Goal: Task Accomplishment & Management: Manage account settings

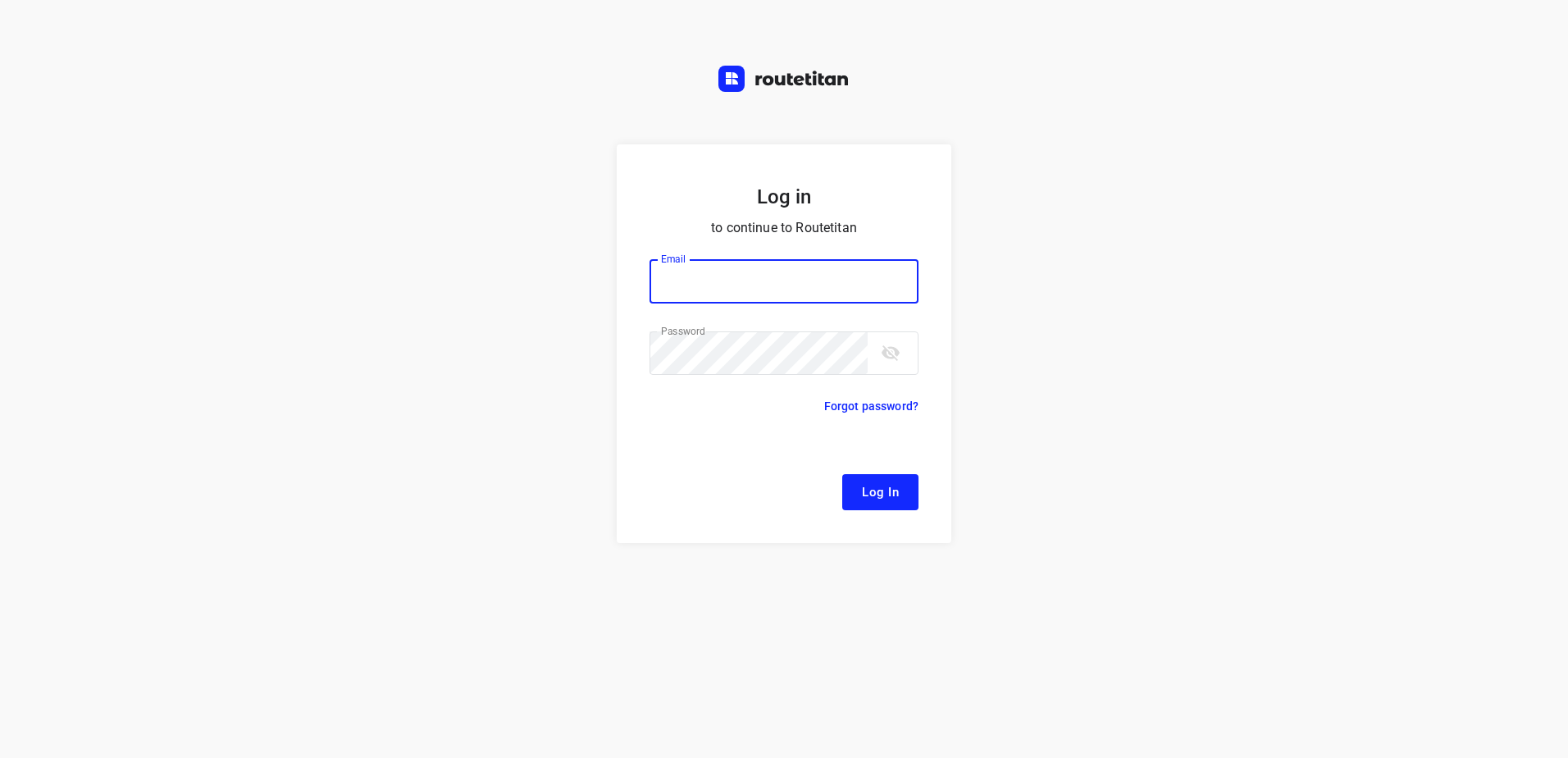
type input "[EMAIL_ADDRESS][DOMAIN_NAME]"
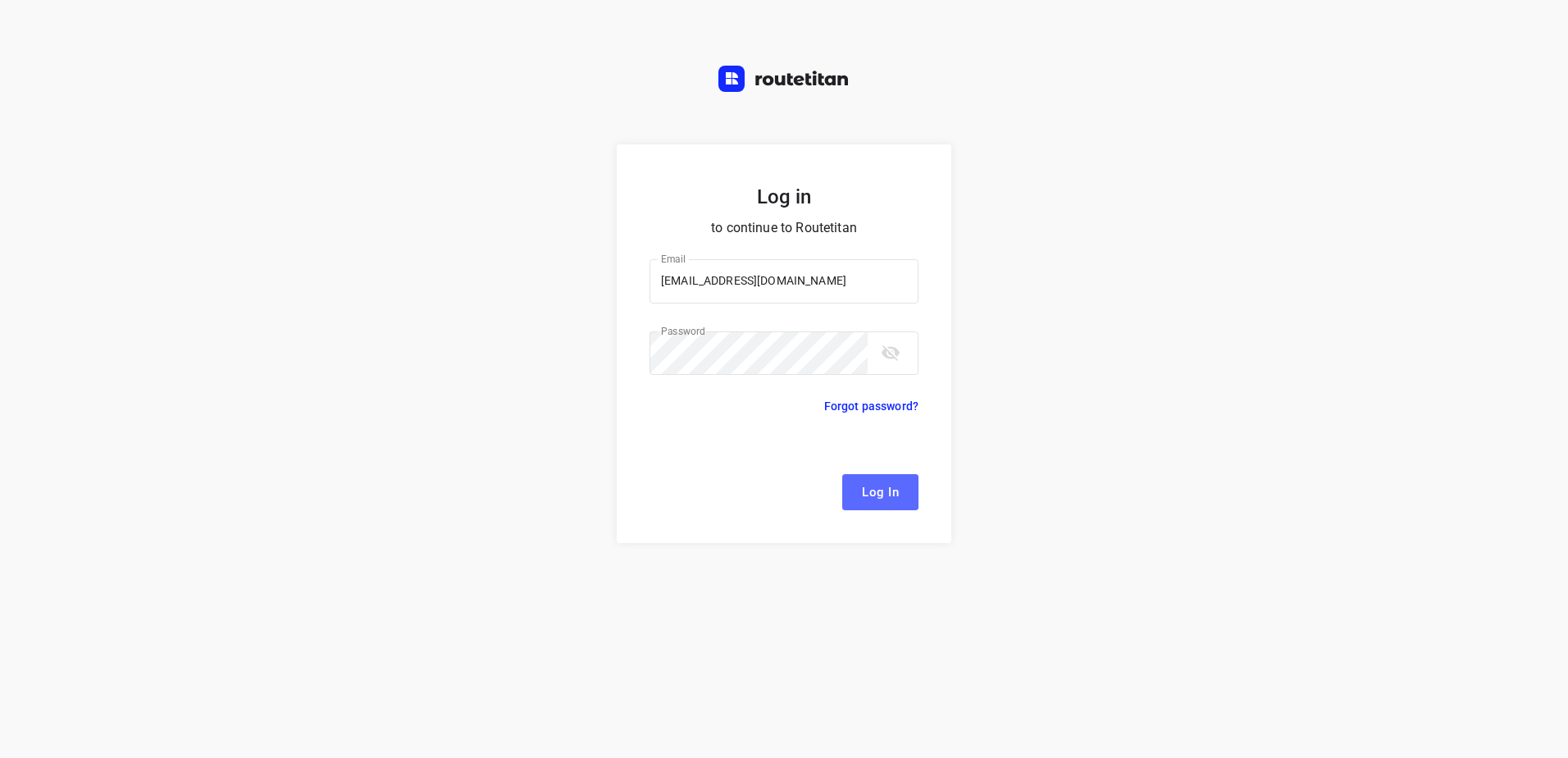
click at [889, 490] on span "Log In" at bounding box center [880, 492] width 37 height 22
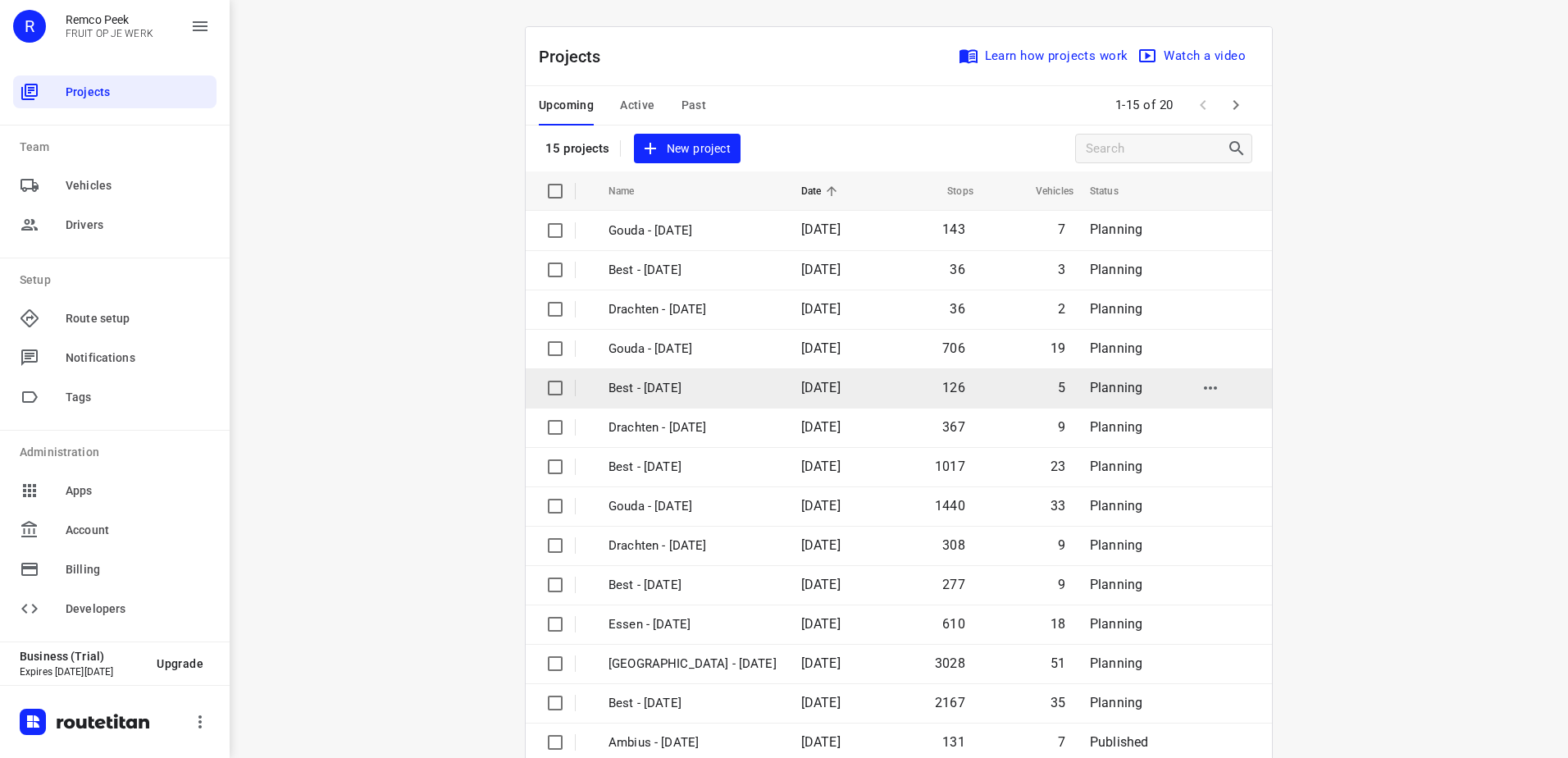
scroll to position [71, 0]
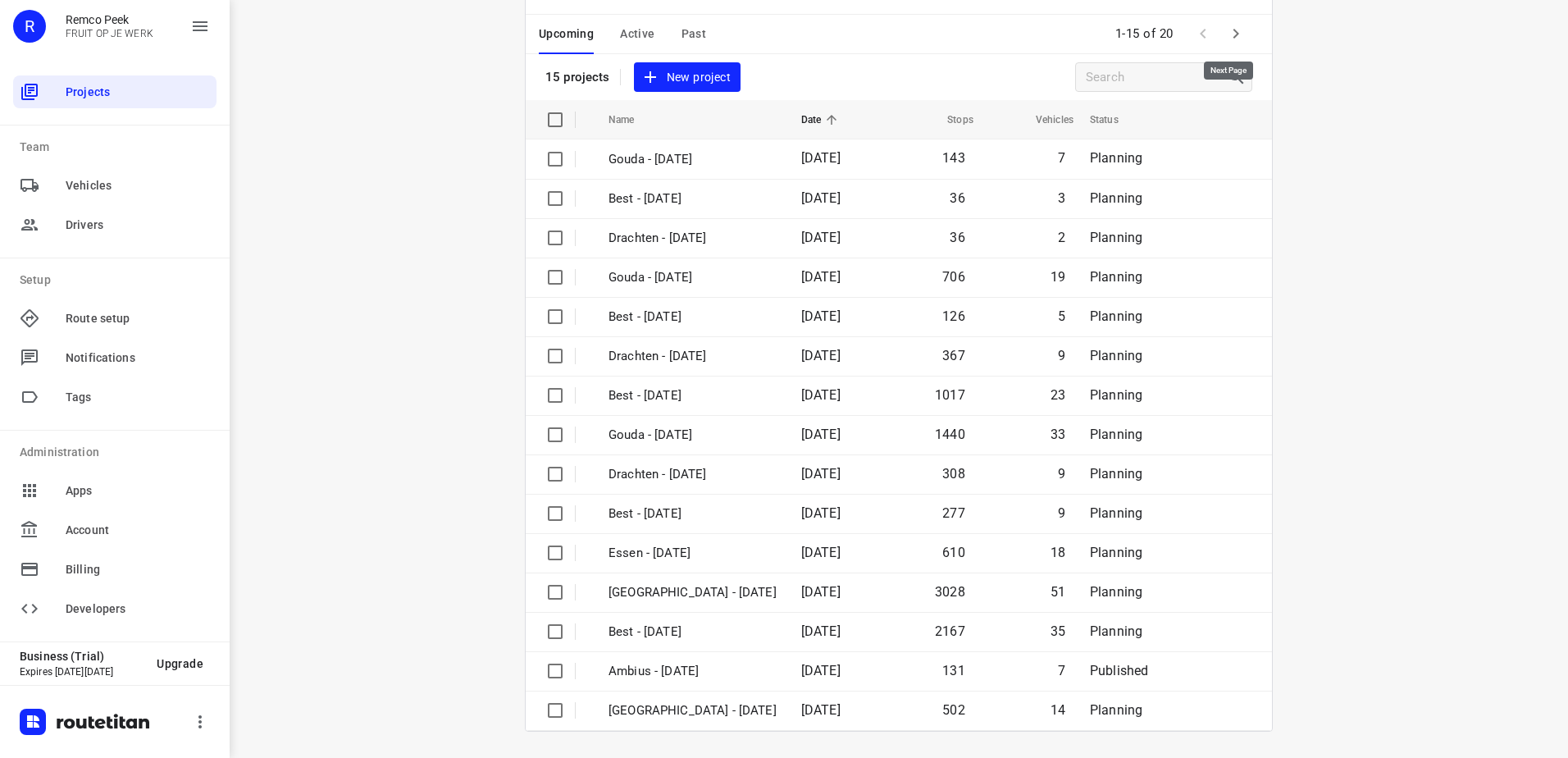
click at [1234, 33] on icon "button" at bounding box center [1236, 33] width 20 height 20
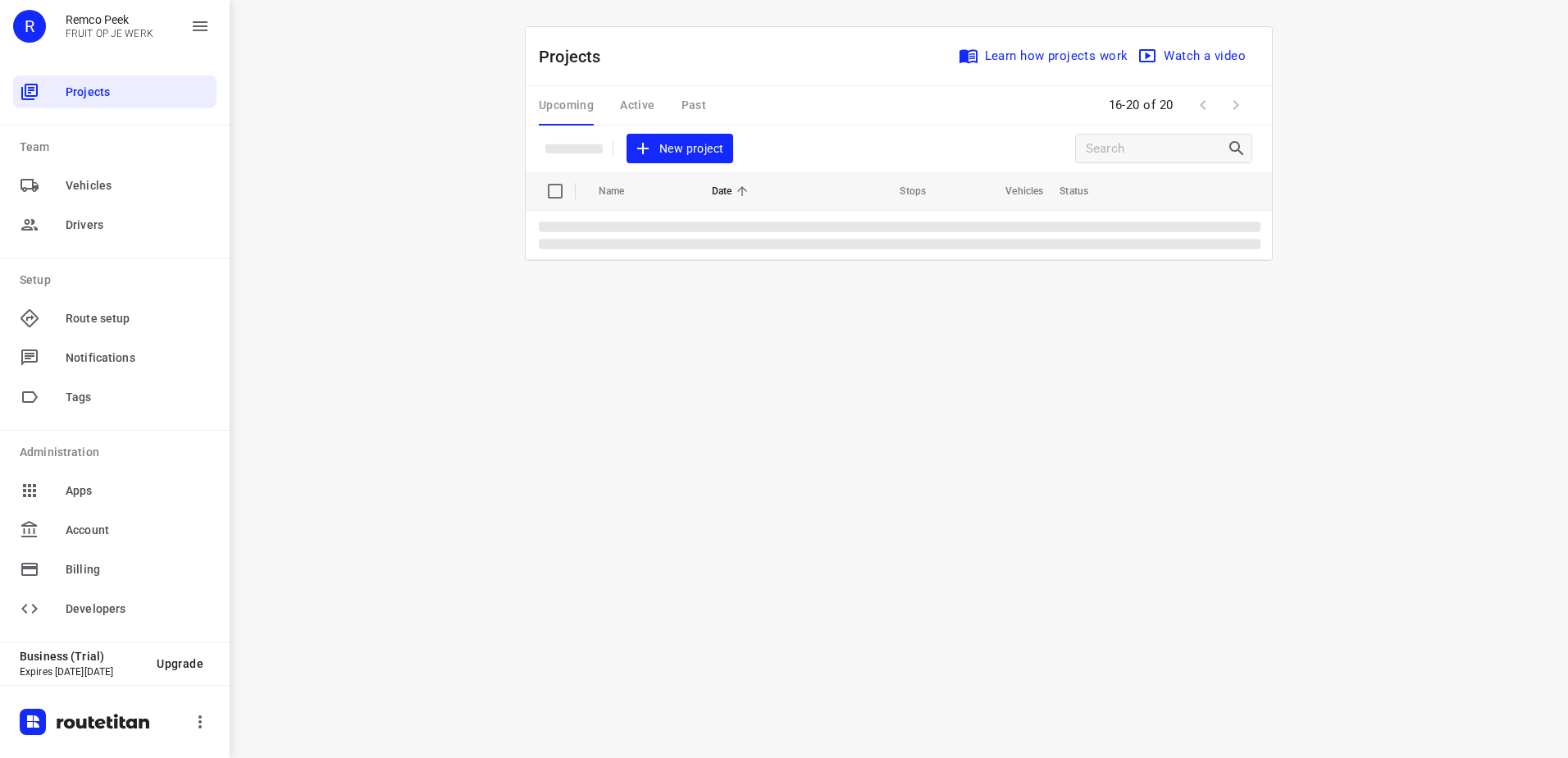
scroll to position [0, 0]
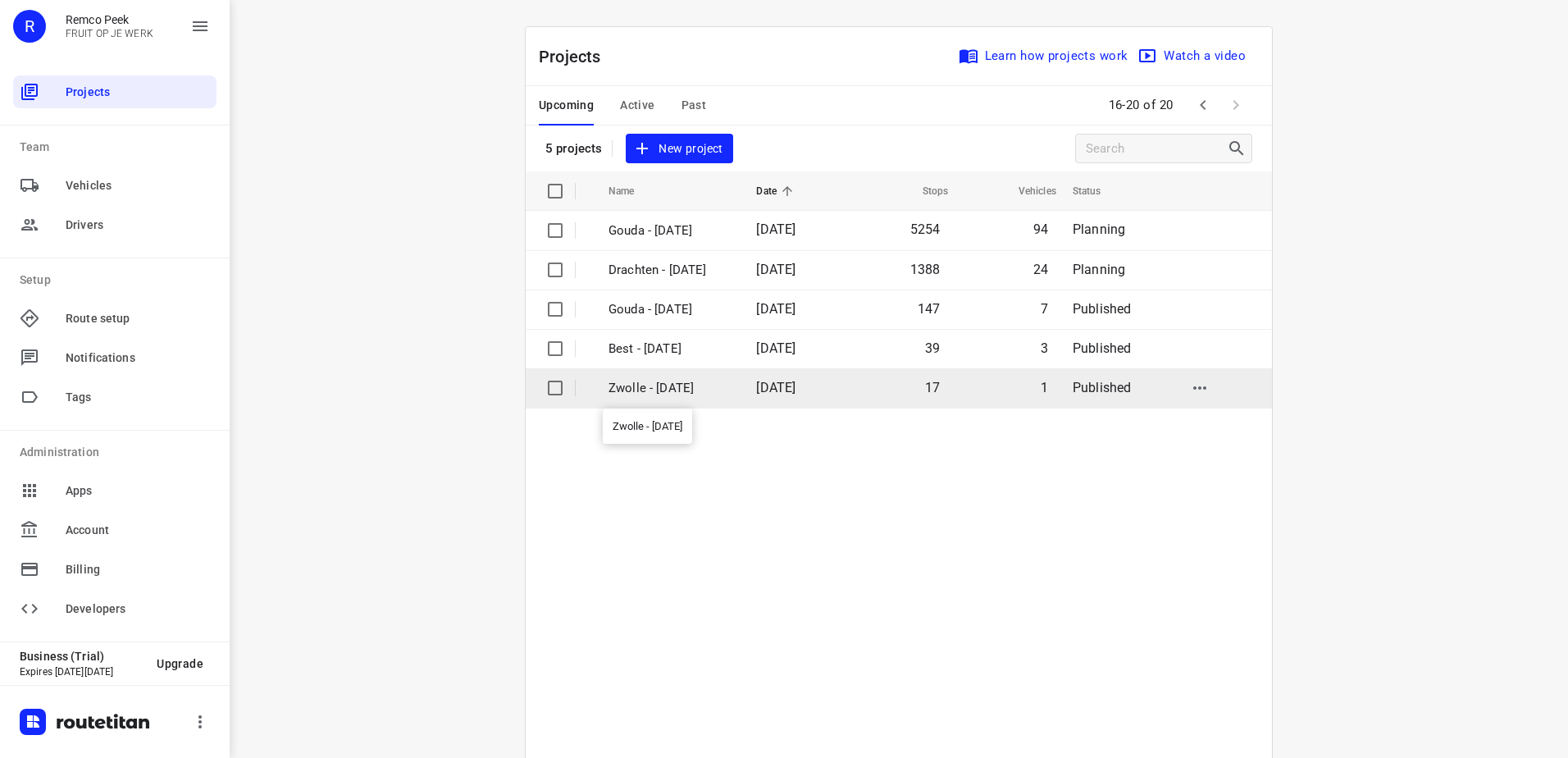
click at [681, 386] on p "Zwolle - [DATE]" at bounding box center [670, 388] width 123 height 19
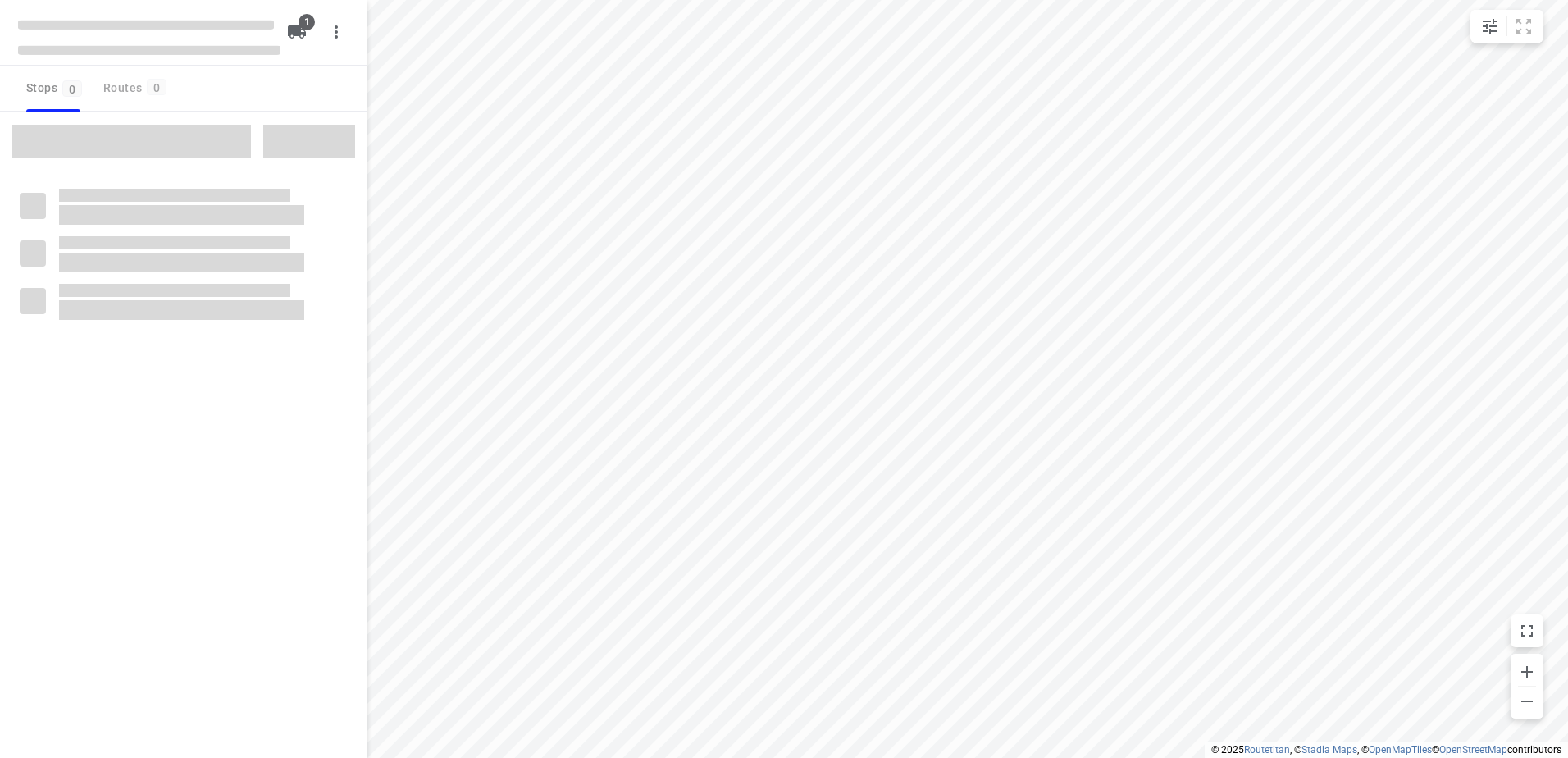
checkbox input "true"
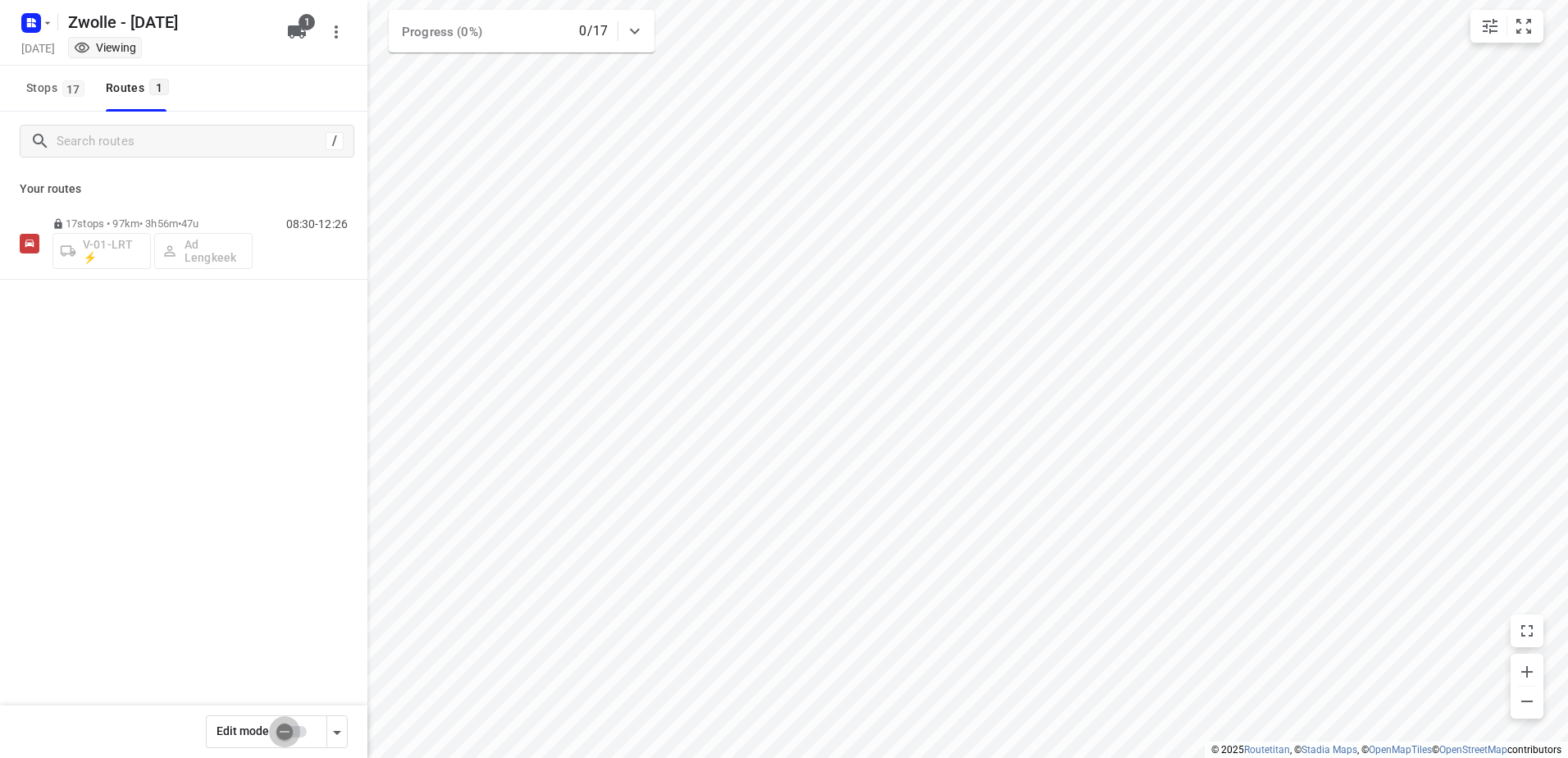
click at [303, 735] on input "checkbox" at bounding box center [285, 731] width 94 height 32
checkbox input "true"
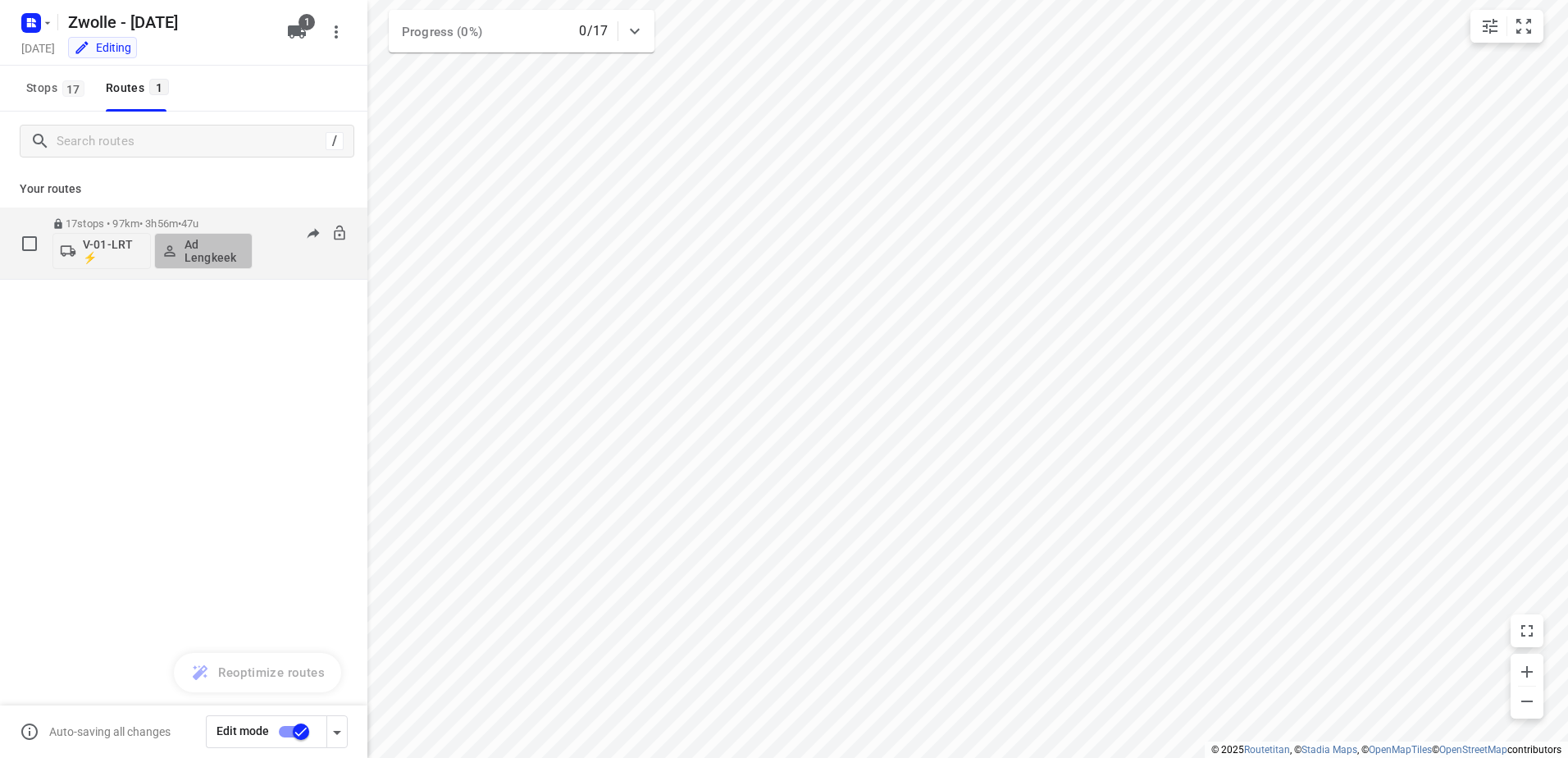
click at [232, 255] on p "Ad Lengkeek" at bounding box center [215, 251] width 60 height 26
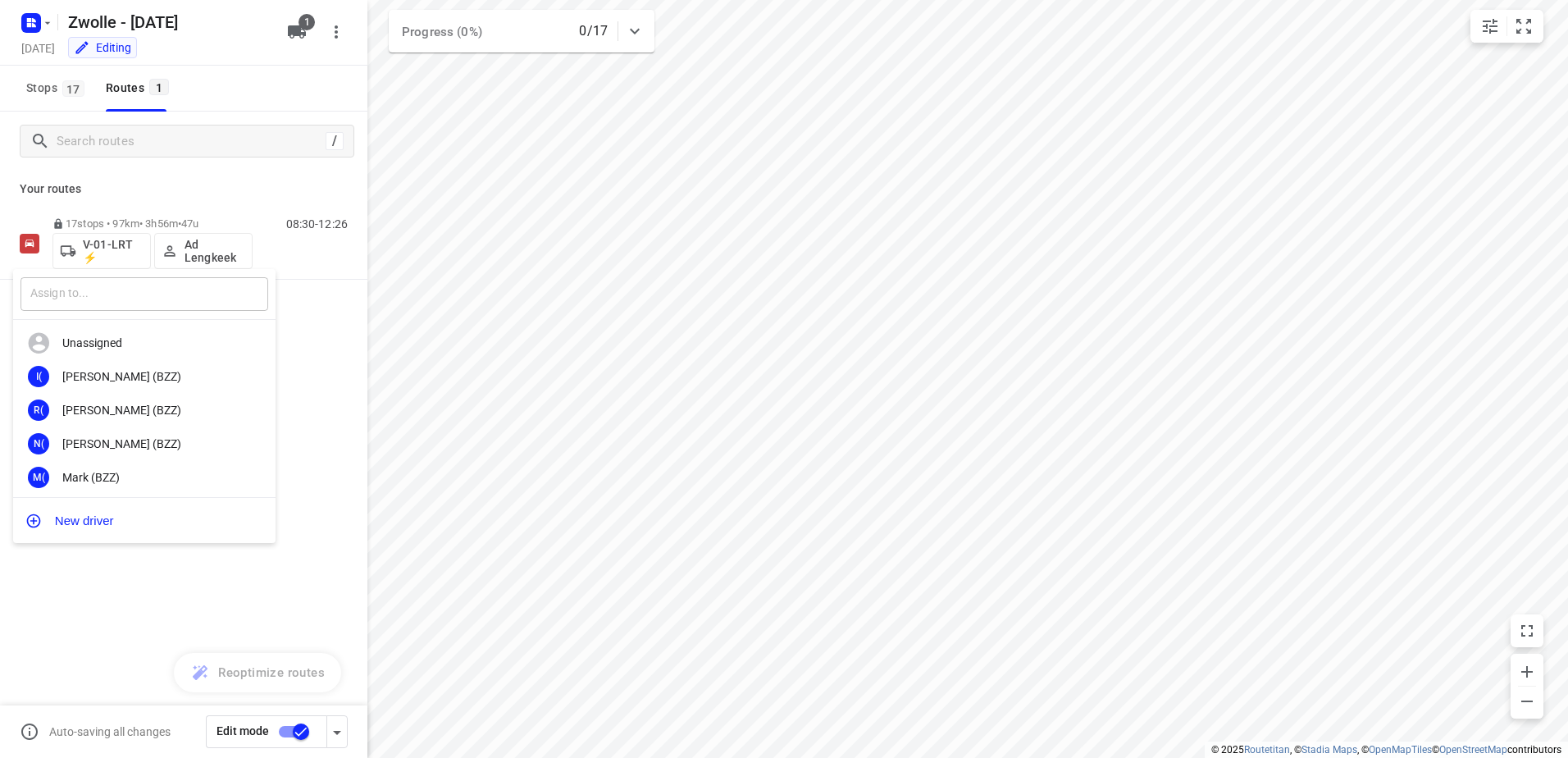
click at [200, 287] on input "text" at bounding box center [144, 293] width 248 height 33
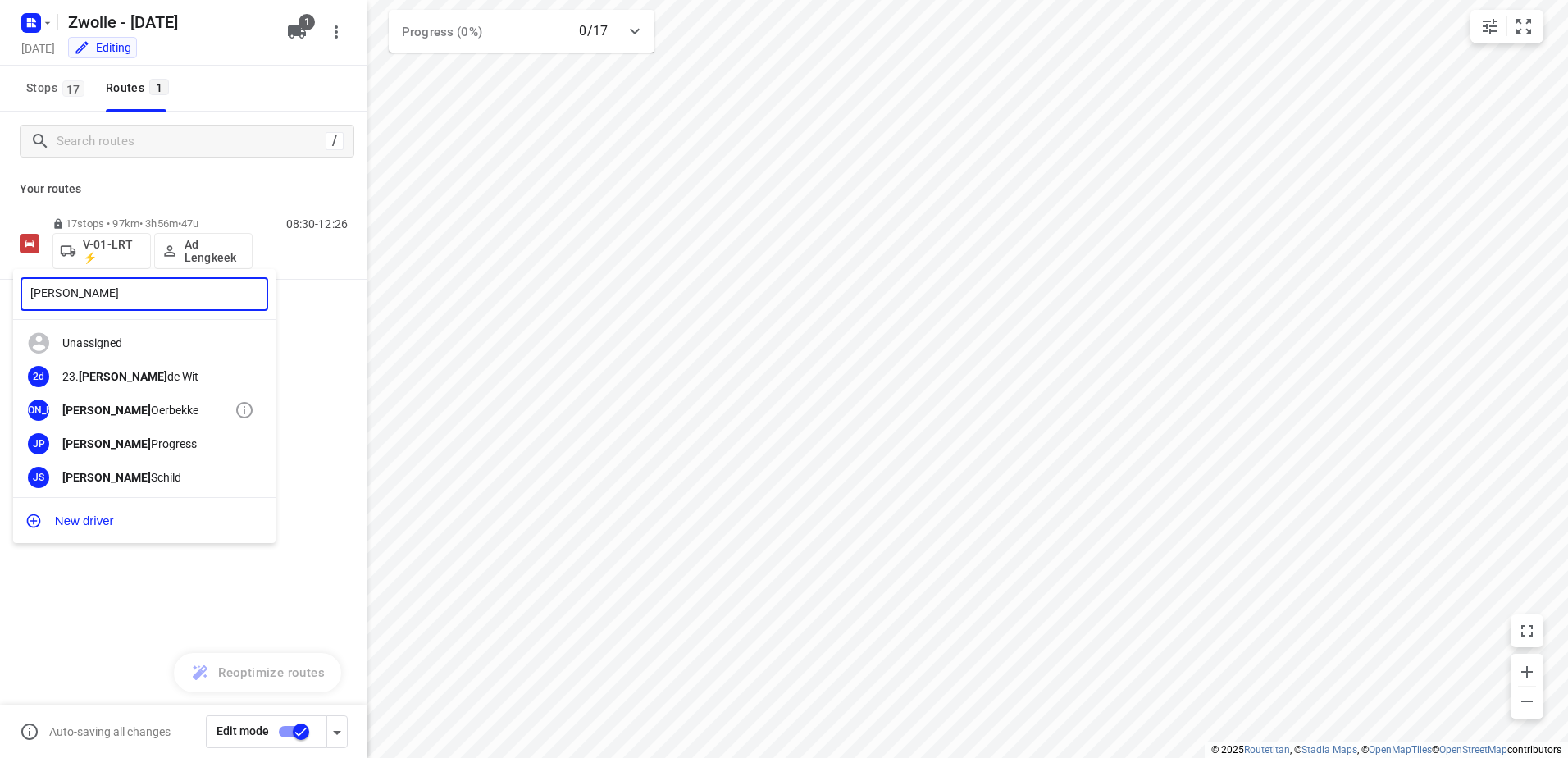
type input "[PERSON_NAME]"
click at [152, 413] on div "[PERSON_NAME]" at bounding box center [148, 410] width 172 height 14
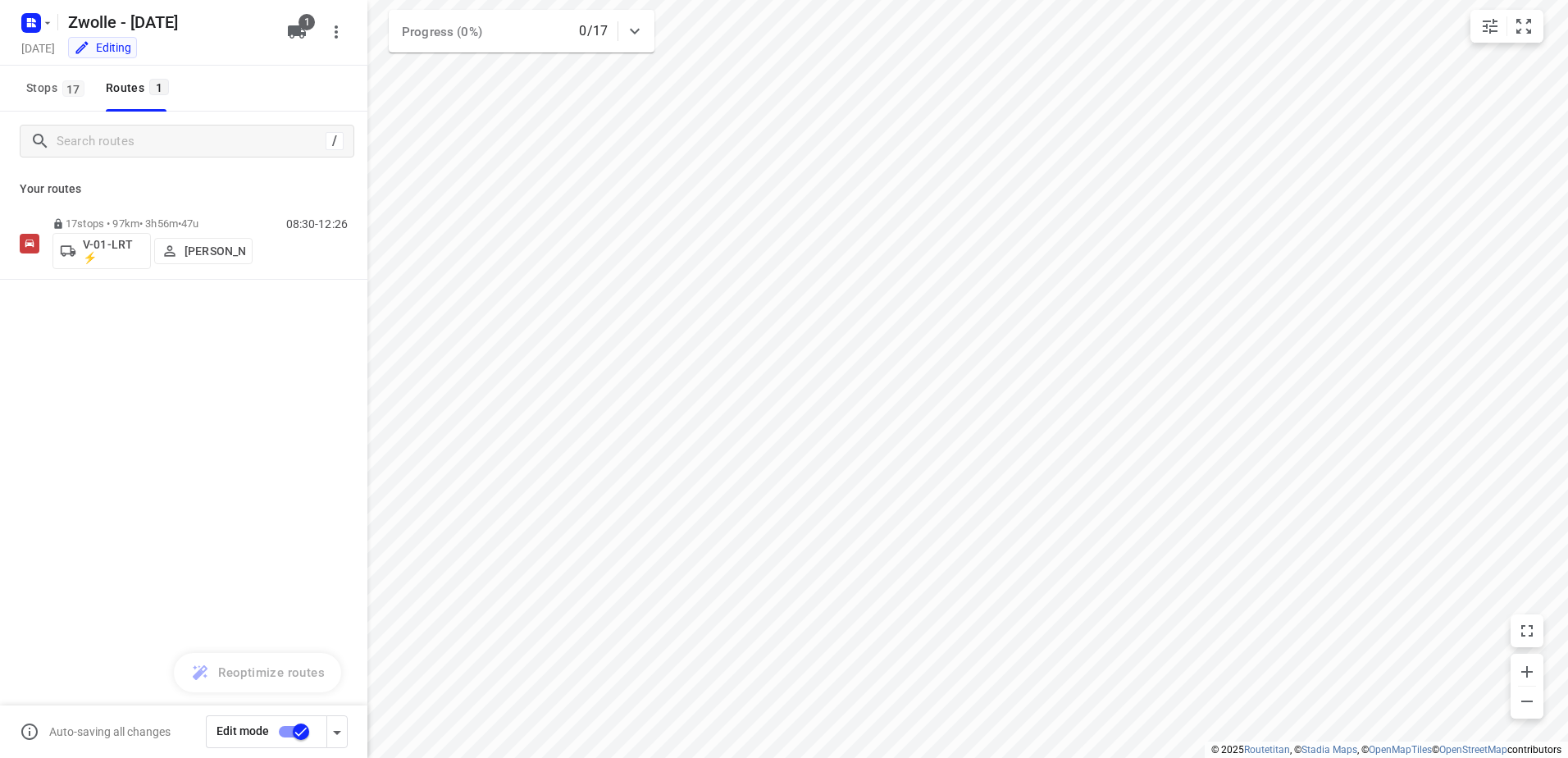
click at [296, 735] on input "checkbox" at bounding box center [301, 731] width 94 height 32
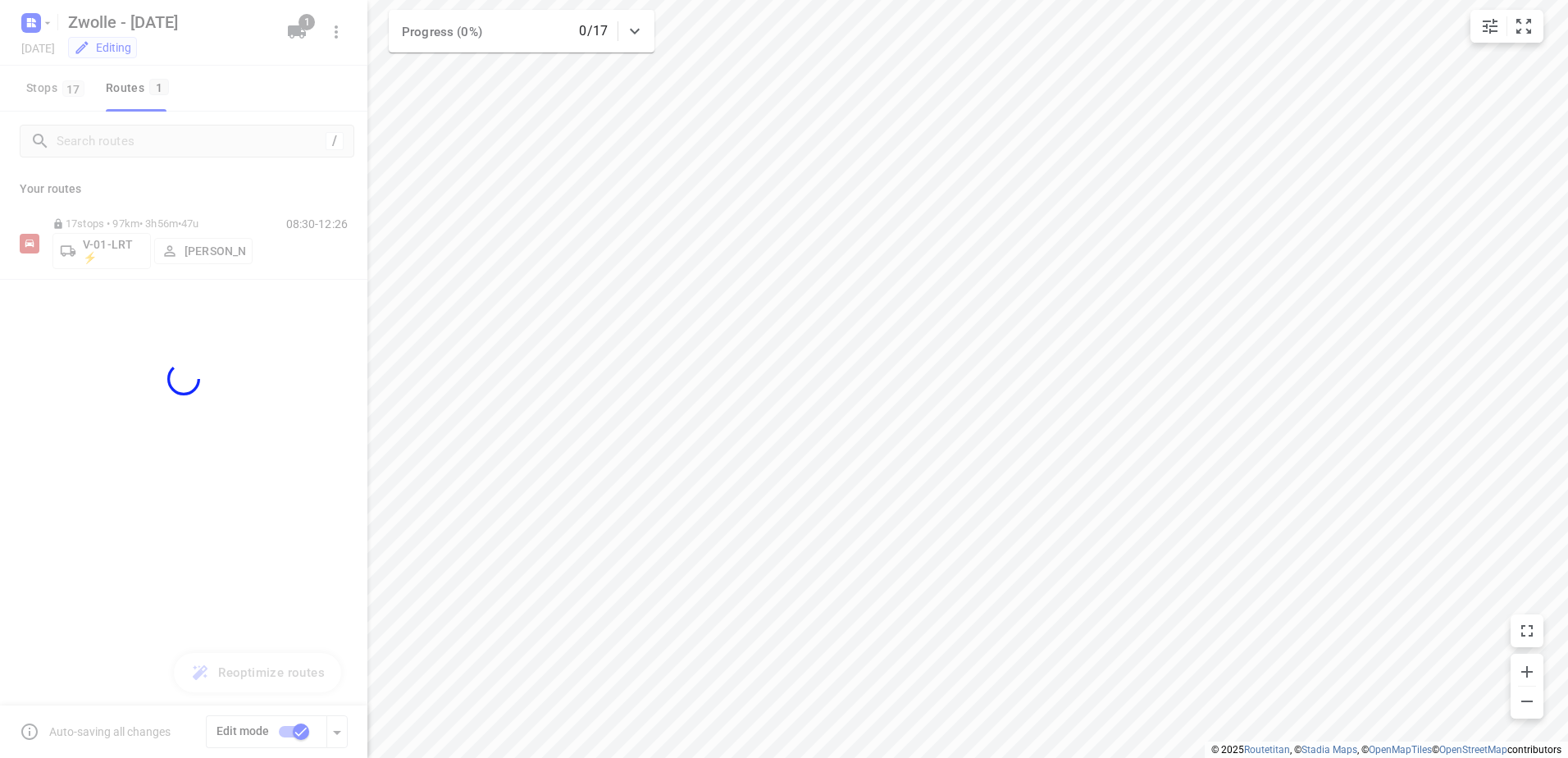
checkbox input "false"
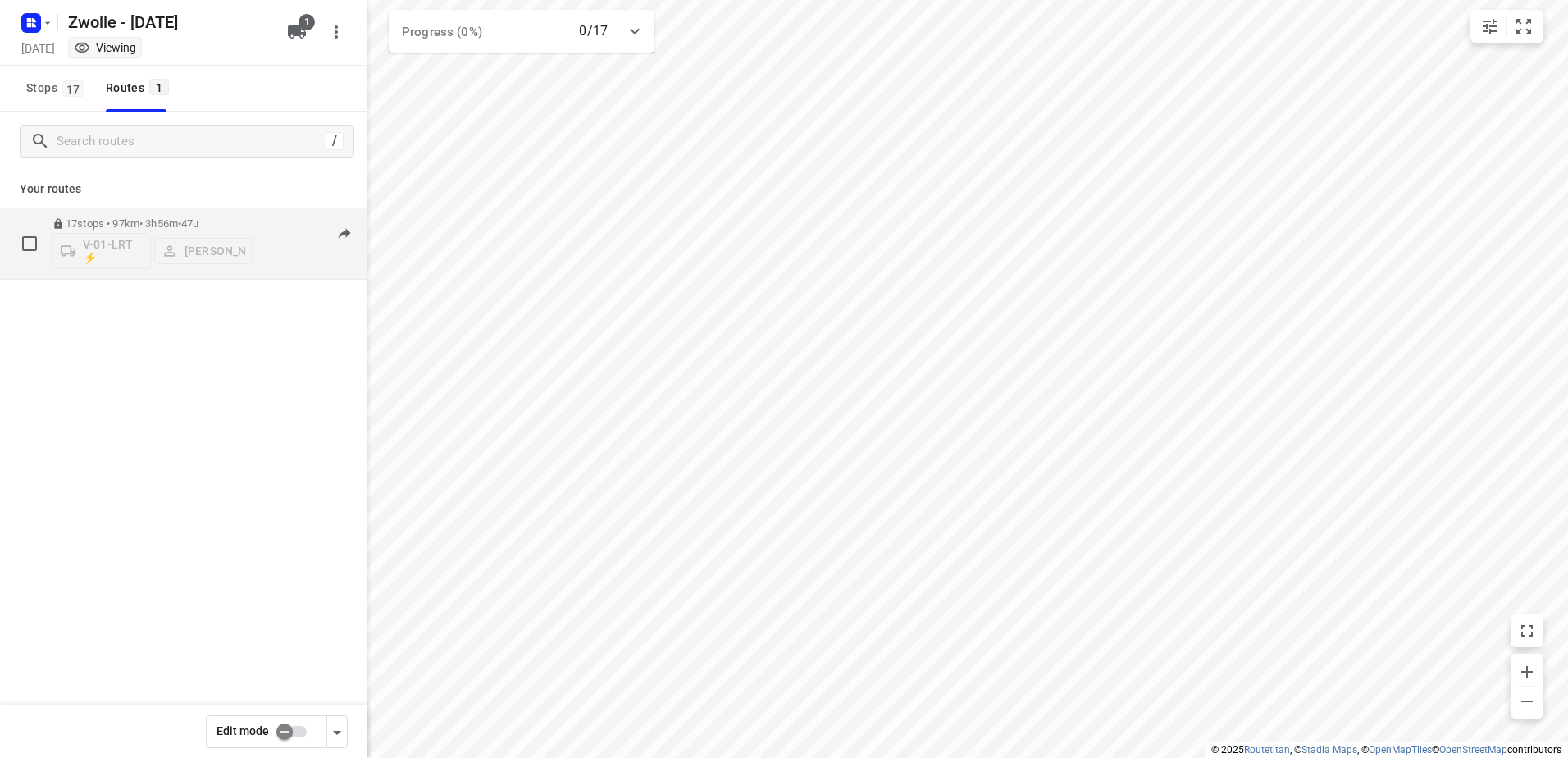
click at [261, 217] on div "17 stops • 97km • 3h56m • 47u V-01-LRT ⚡ [PERSON_NAME] 08:30-12:26" at bounding box center [209, 243] width 315 height 68
